Goal: Check status: Check status

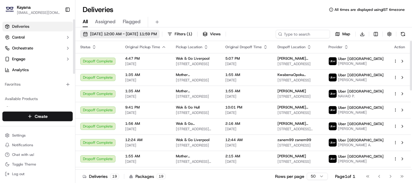
click at [118, 35] on span "[DATE] 12:00 AM - [DATE] 11:59 PM" at bounding box center [123, 33] width 67 height 5
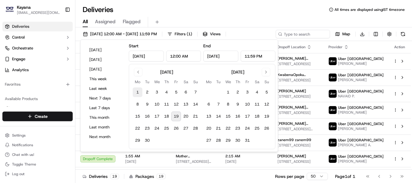
click at [137, 91] on button "1" at bounding box center [138, 92] width 10 height 10
type input "[DATE]"
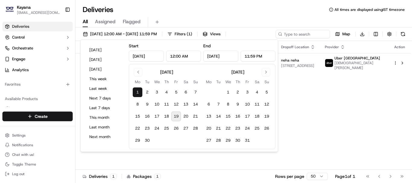
click at [178, 117] on button "19" at bounding box center [176, 117] width 10 height 10
type input "[DATE]"
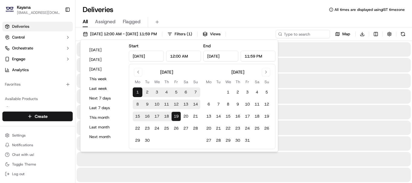
click at [206, 17] on div "All Assigned Flagged" at bounding box center [243, 22] width 337 height 11
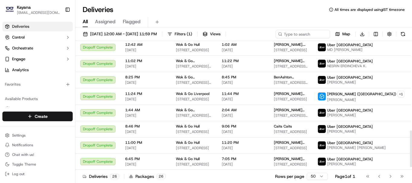
scroll to position [320, 0]
